Goal: Task Accomplishment & Management: Complete application form

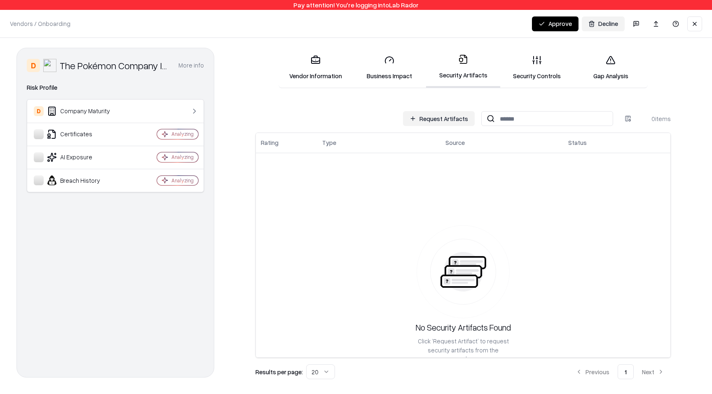
click at [424, 114] on button "Request Artifacts" at bounding box center [439, 118] width 72 height 15
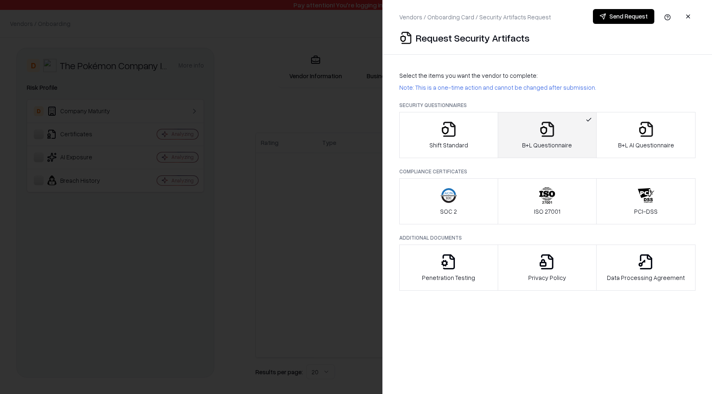
click at [542, 144] on p "B+L Questionnaire" at bounding box center [547, 145] width 50 height 9
click at [479, 143] on button "Shift Standard" at bounding box center [448, 135] width 99 height 46
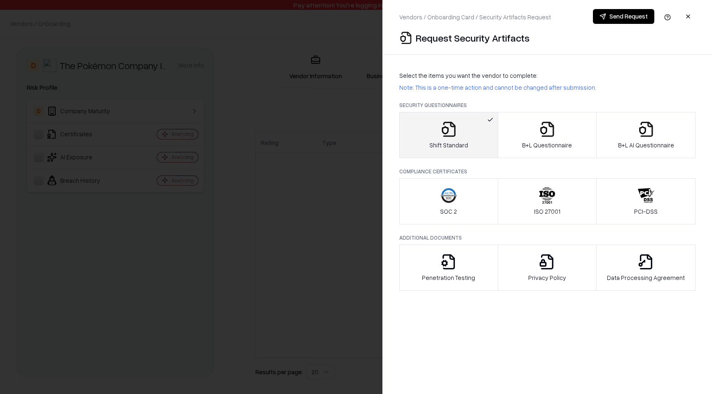
click at [637, 14] on button "Send Request" at bounding box center [623, 16] width 61 height 15
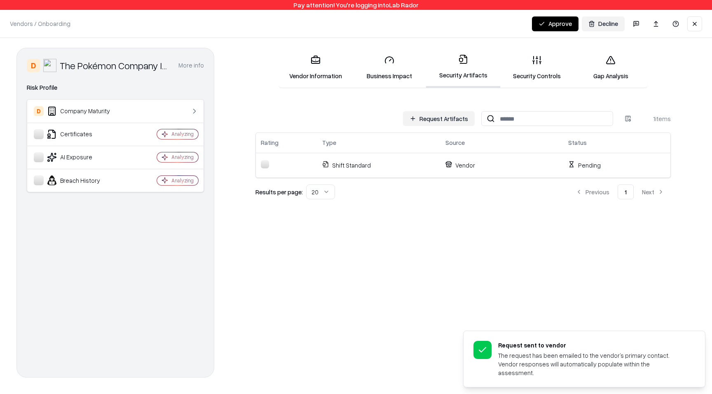
click at [593, 28] on button "Decline" at bounding box center [603, 23] width 43 height 15
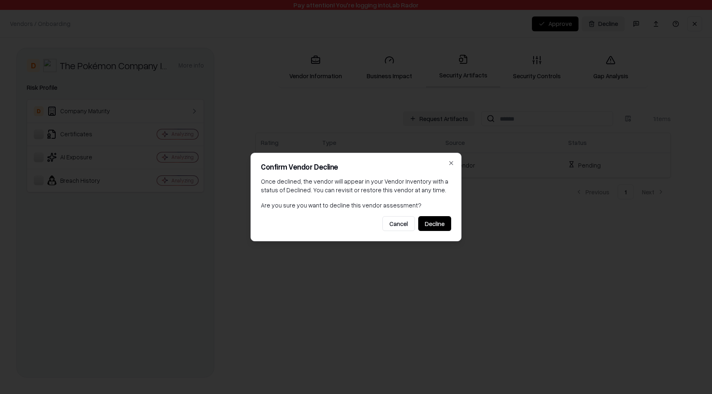
drag, startPoint x: 439, startPoint y: 219, endPoint x: 435, endPoint y: 184, distance: 35.3
click at [435, 184] on div "Confirm Vendor Decline Once declined, the vendor will appear in your Vendor Inv…" at bounding box center [356, 197] width 211 height 89
click at [437, 229] on button "Decline" at bounding box center [434, 223] width 33 height 15
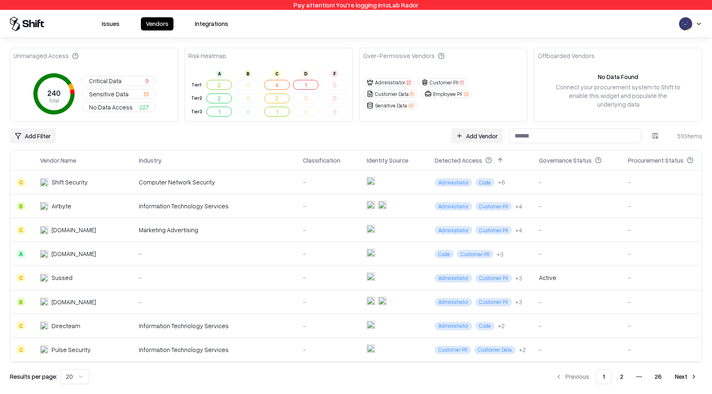
click at [534, 134] on input at bounding box center [575, 136] width 132 height 15
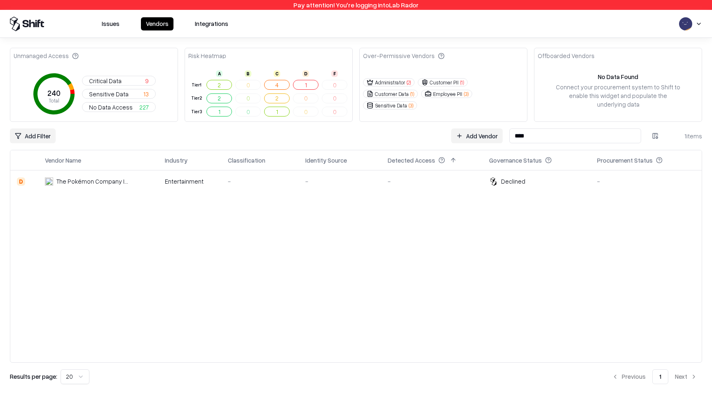
type input "****"
click at [353, 186] on td "-" at bounding box center [340, 181] width 82 height 22
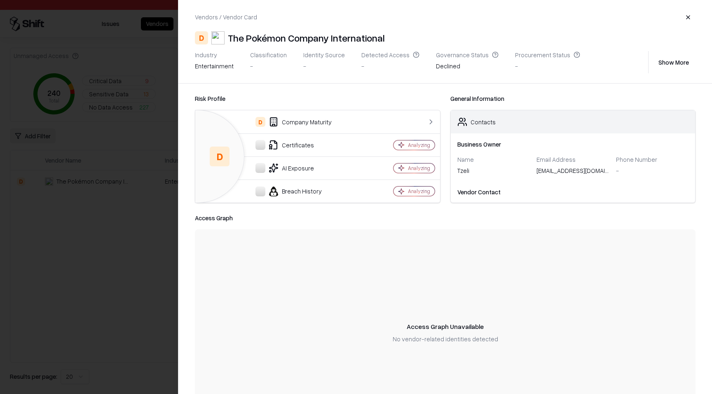
click at [686, 21] on button "button" at bounding box center [688, 17] width 15 height 15
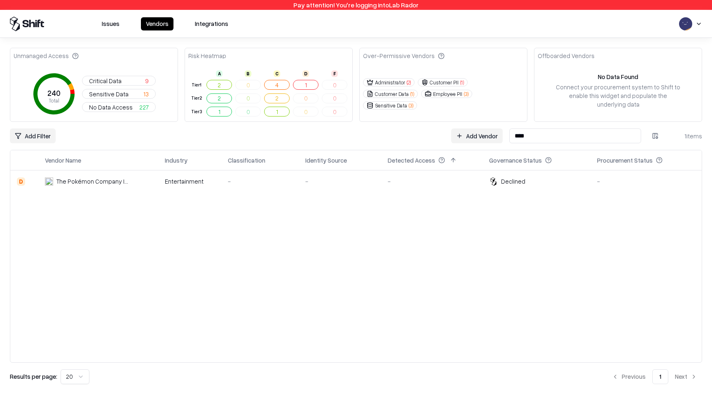
click at [469, 136] on link "Add Vendor" at bounding box center [477, 136] width 52 height 15
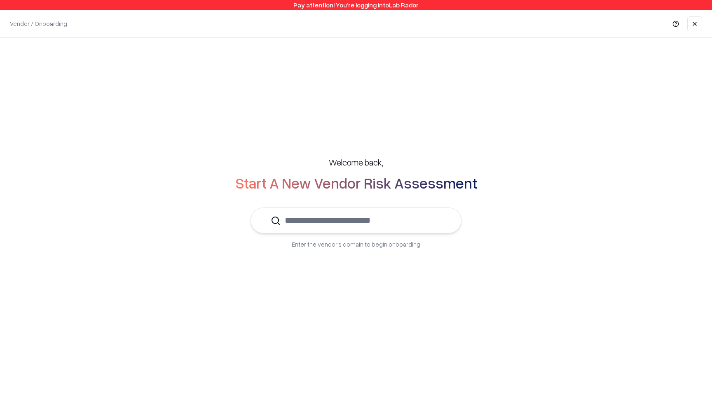
click at [340, 223] on input "text" at bounding box center [361, 220] width 161 height 25
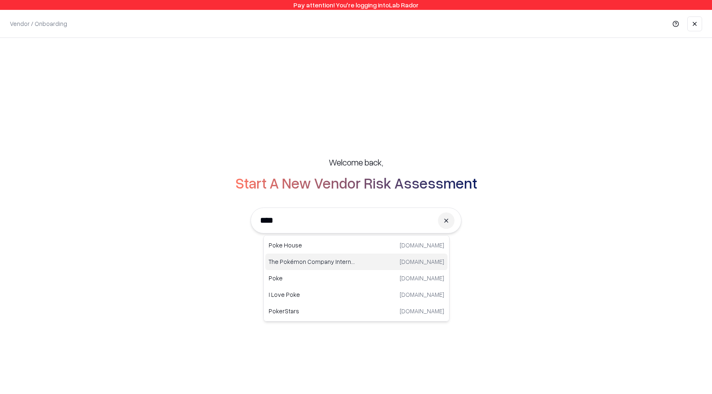
click at [333, 258] on p "The Pokémon Company International" at bounding box center [313, 262] width 88 height 9
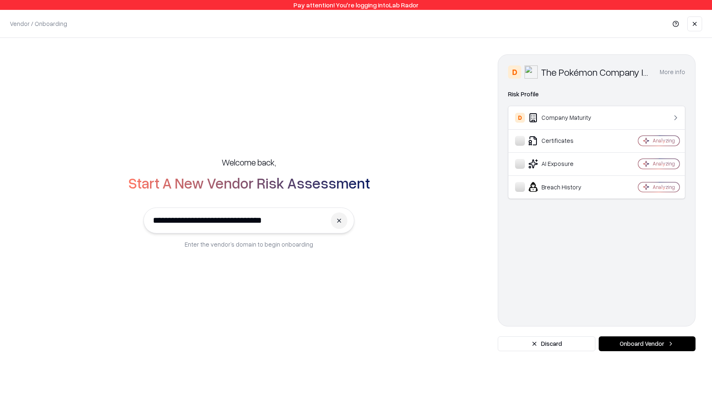
type input "**********"
click at [621, 345] on button "Onboard Vendor" at bounding box center [647, 344] width 97 height 15
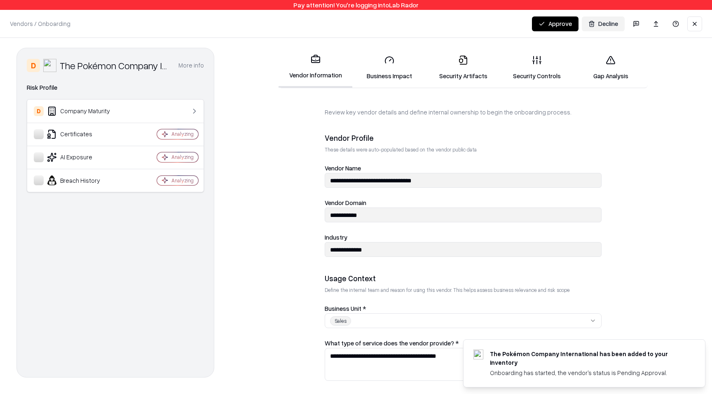
click at [691, 18] on button at bounding box center [694, 23] width 15 height 15
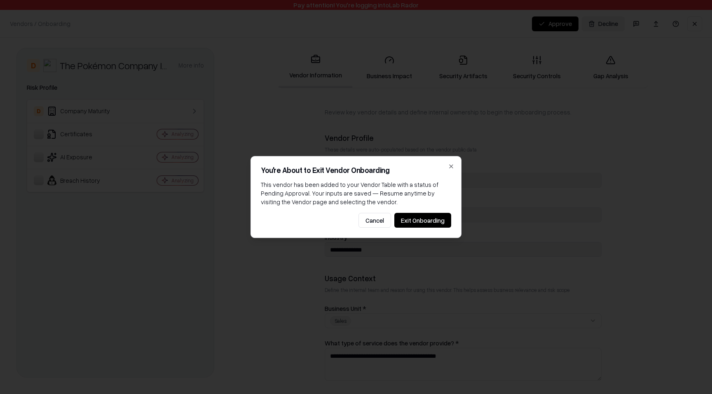
click at [422, 217] on button "Exit Onboarding" at bounding box center [422, 220] width 57 height 15
click at [422, 220] on button "Exit Onboarding" at bounding box center [422, 220] width 57 height 15
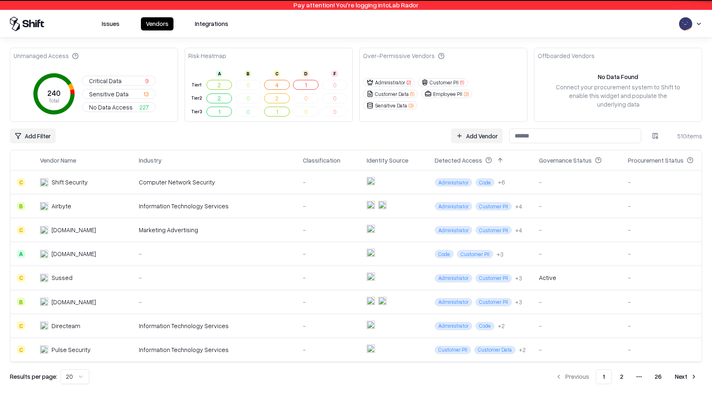
click at [428, 224] on td "Administrator Customer PII + 4" at bounding box center [480, 230] width 104 height 24
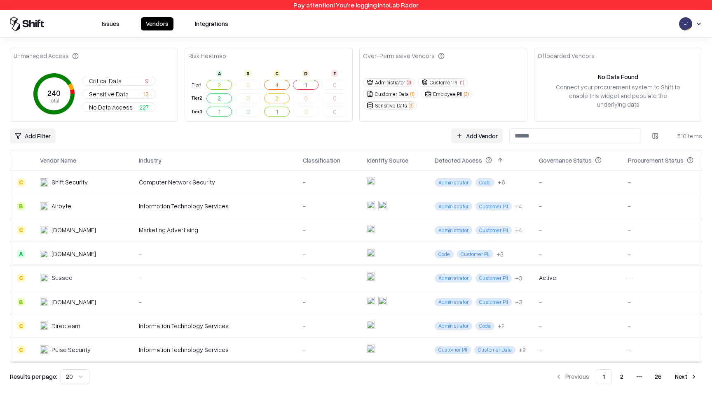
click at [603, 137] on input at bounding box center [575, 136] width 132 height 15
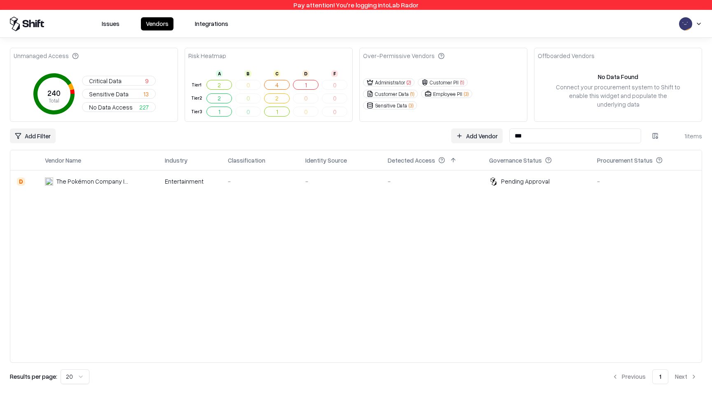
type input "***"
